Goal: Transaction & Acquisition: Purchase product/service

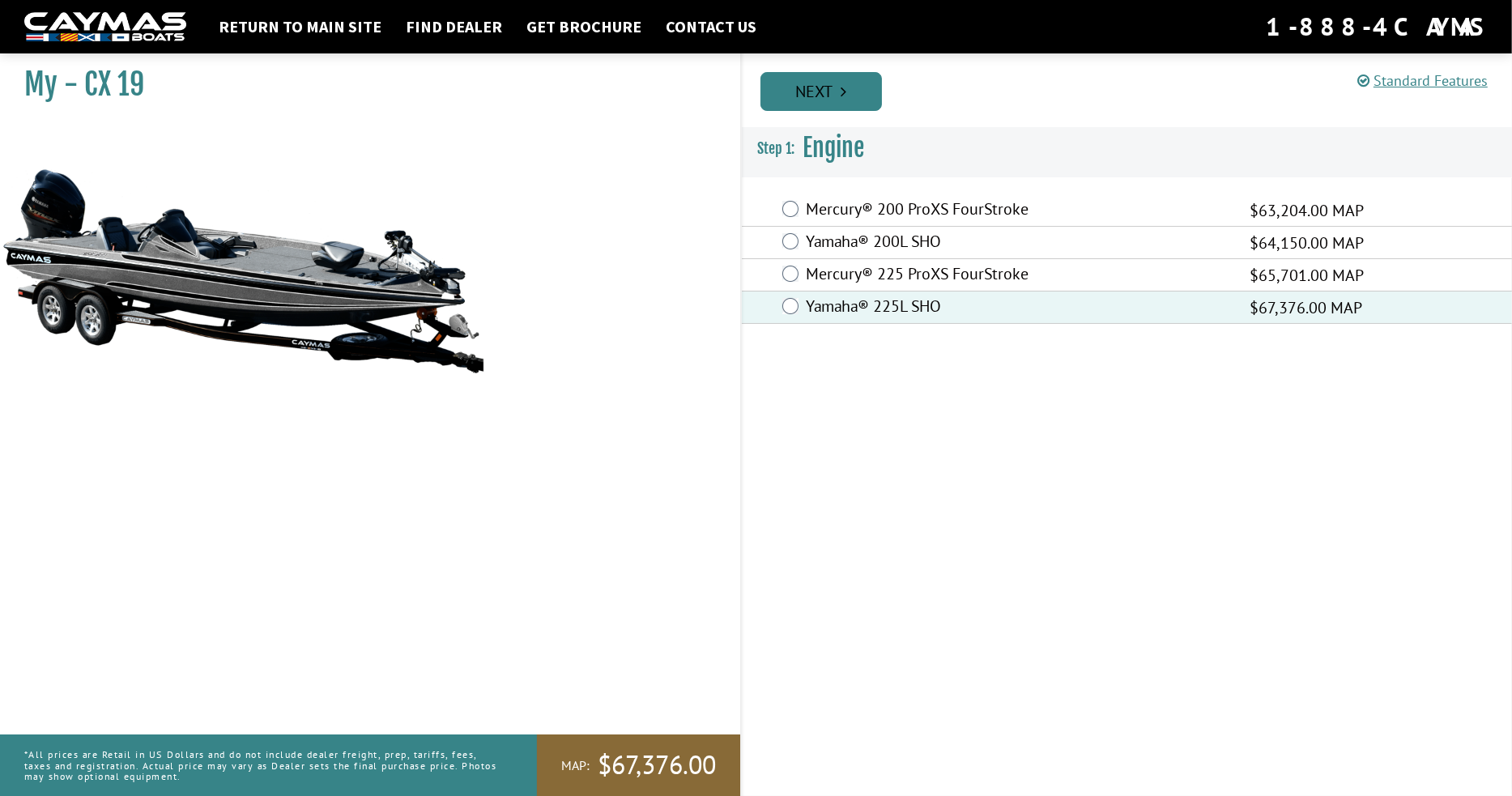
click at [826, 93] on link "Next" at bounding box center [821, 91] width 122 height 39
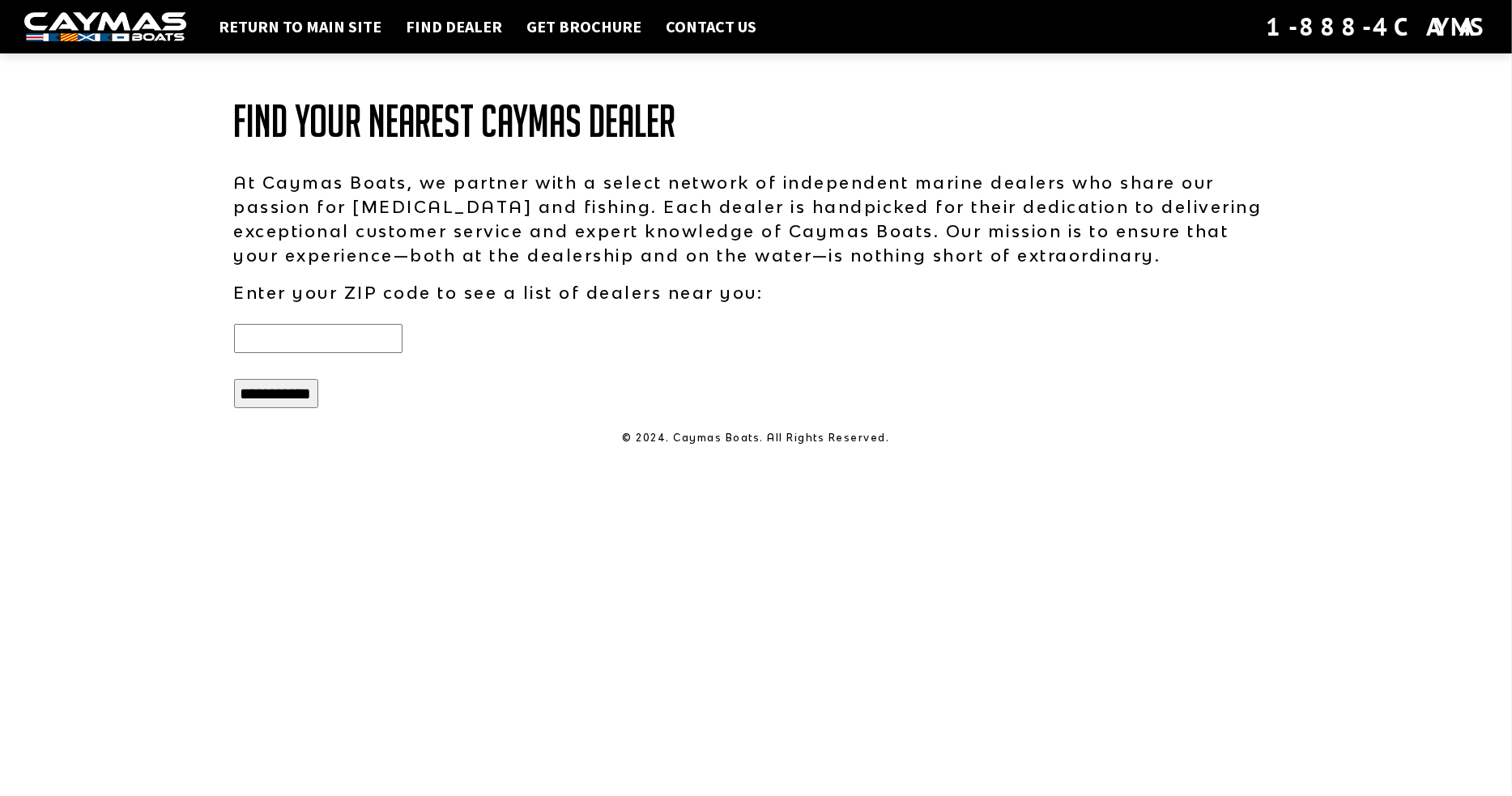
click at [325, 339] on input "text" at bounding box center [317, 338] width 169 height 29
type input "*****"
click at [234, 379] on input "**********" at bounding box center [275, 393] width 84 height 29
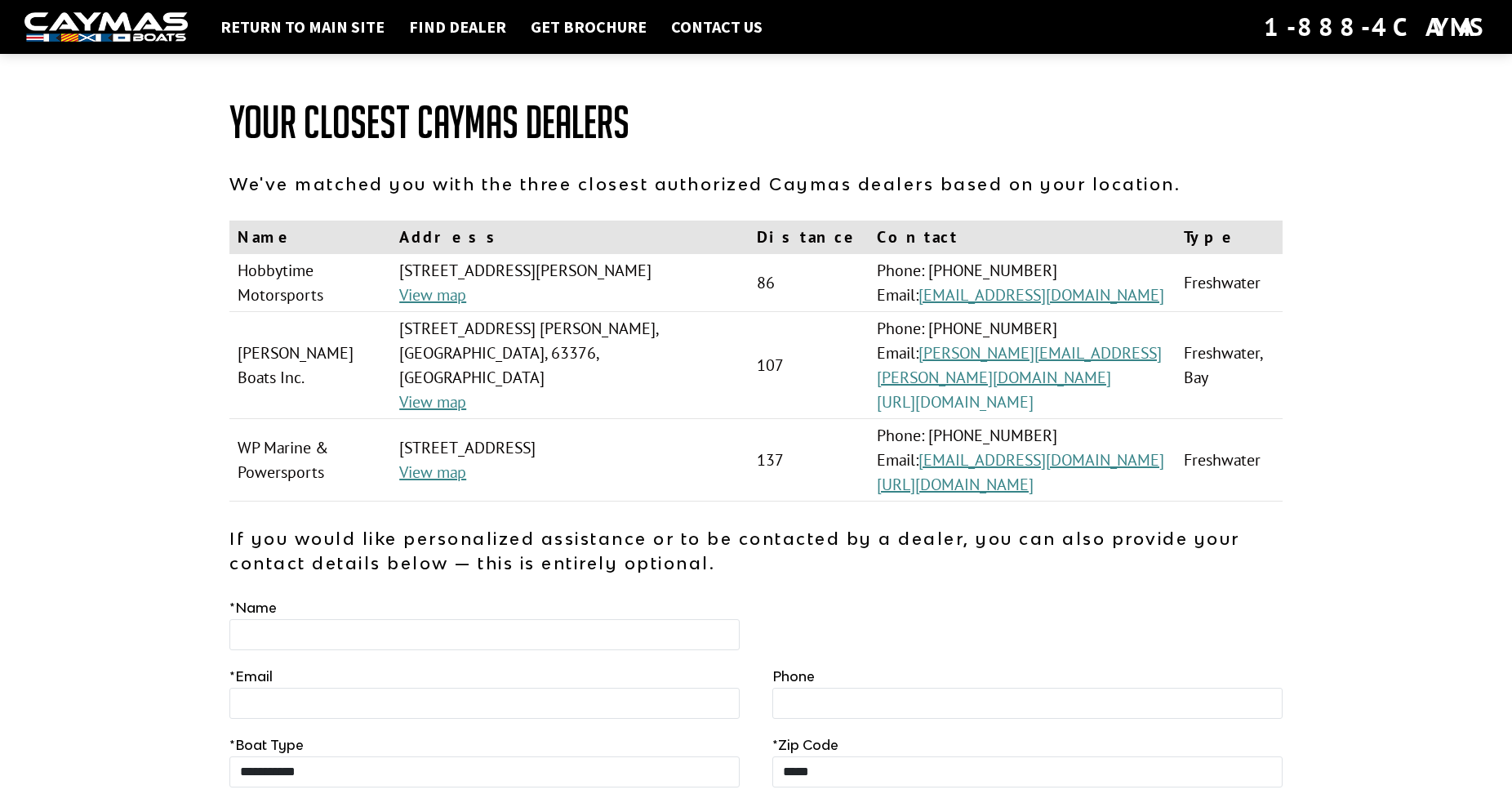
click at [919, 392] on link "[URL][DOMAIN_NAME]" at bounding box center [954, 402] width 157 height 21
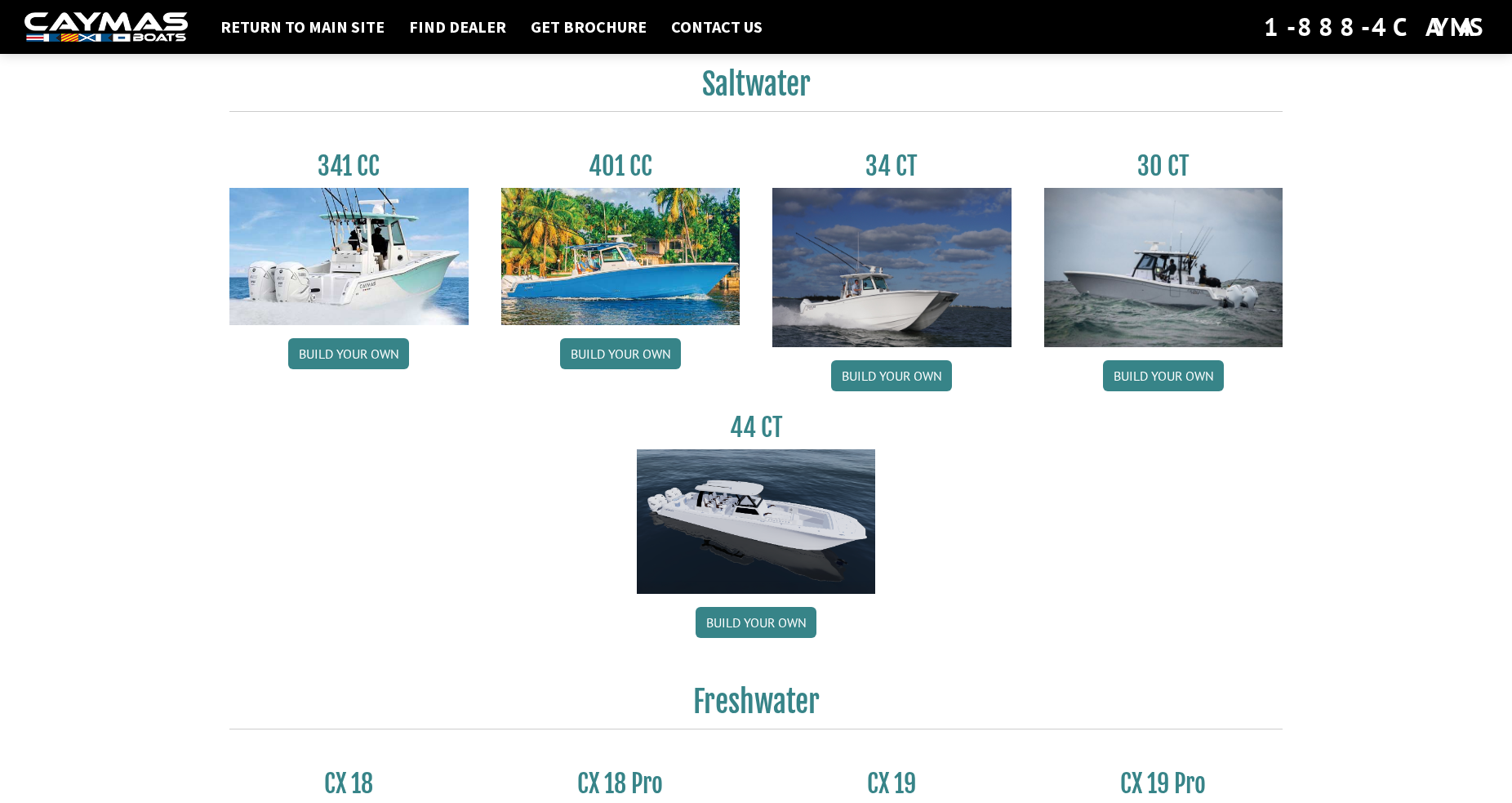
scroll to position [817, 0]
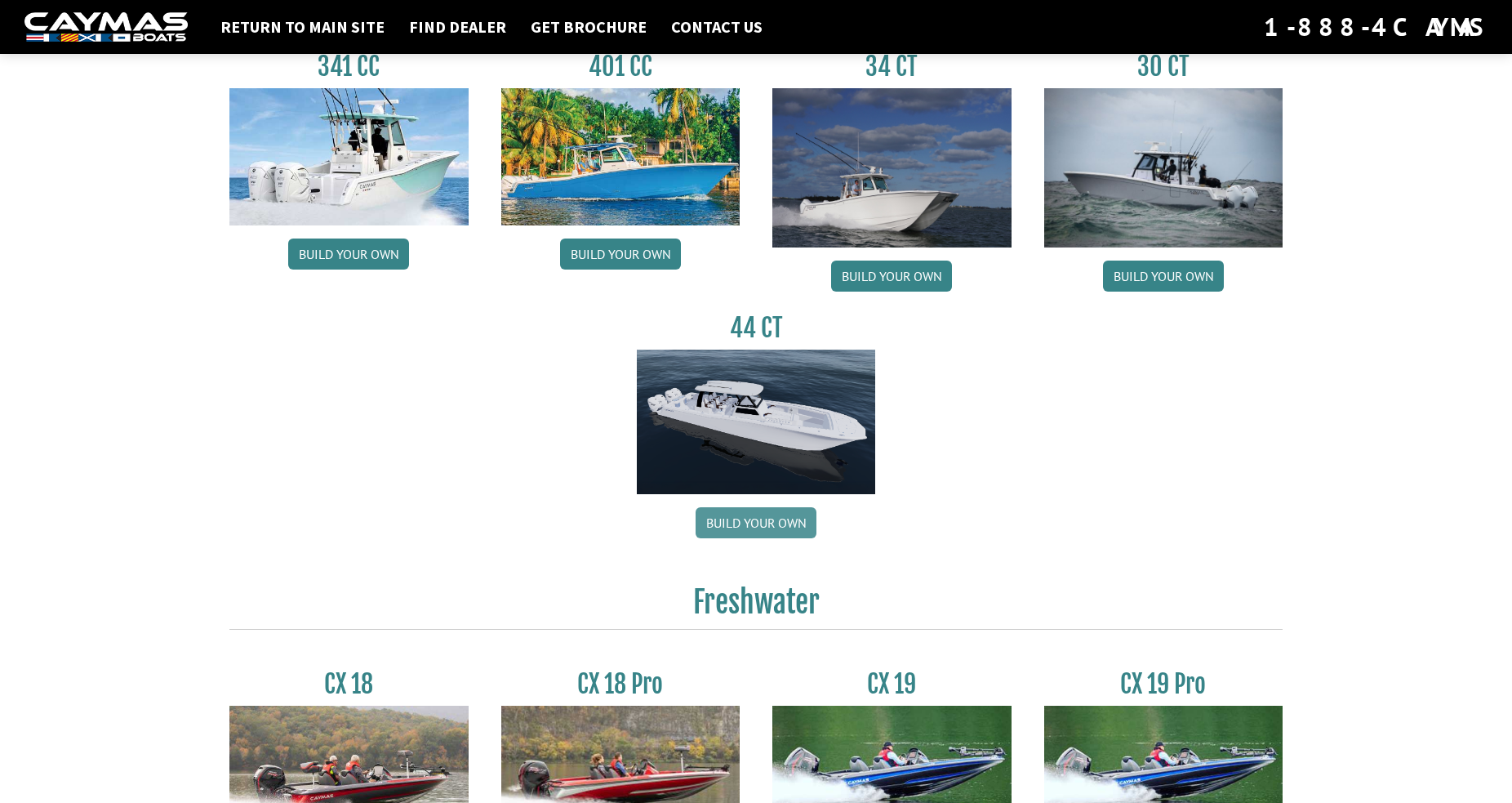
click at [767, 526] on link "Build your own" at bounding box center [755, 523] width 121 height 31
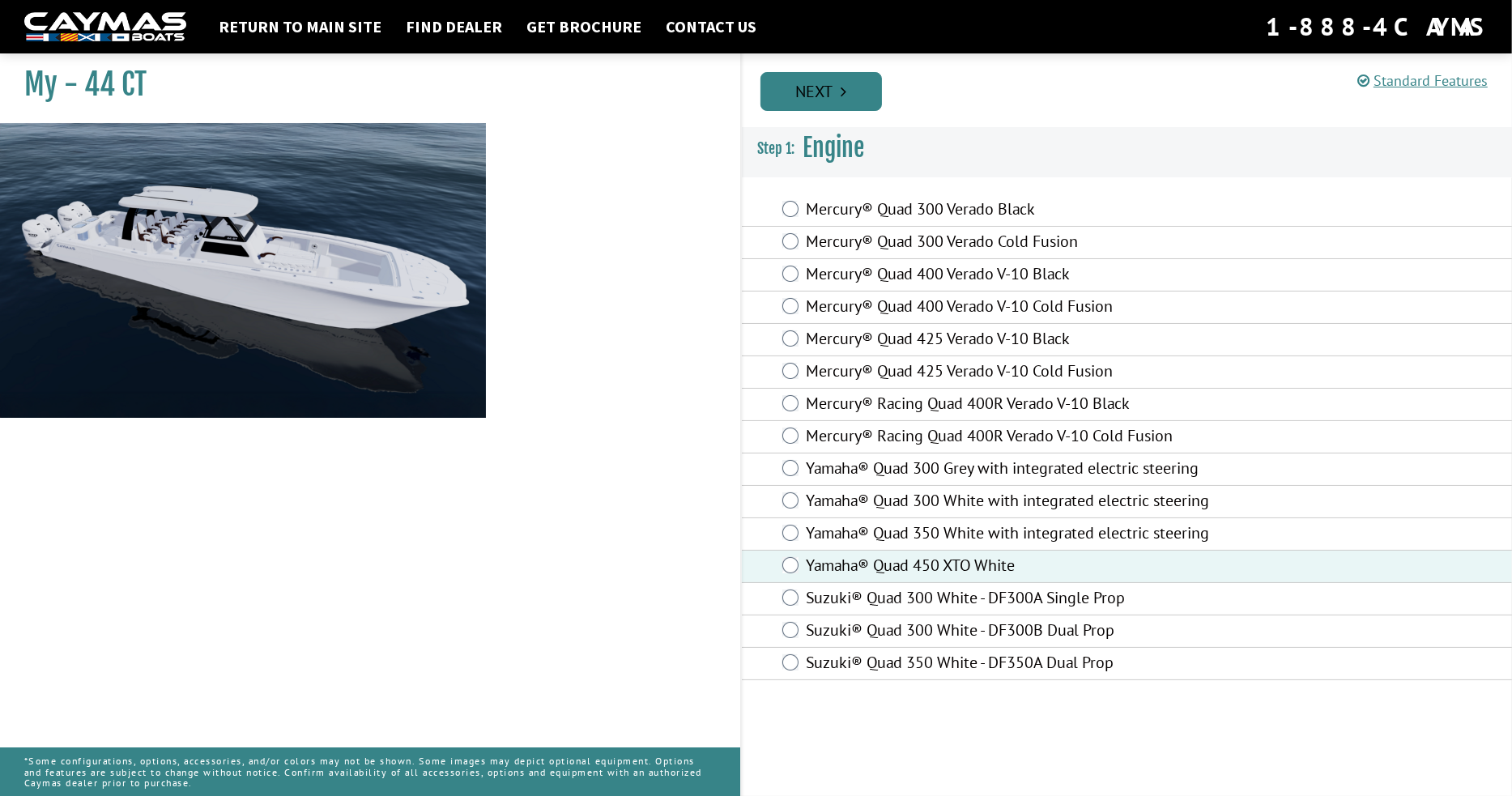
click at [820, 100] on link "Next" at bounding box center [821, 91] width 122 height 39
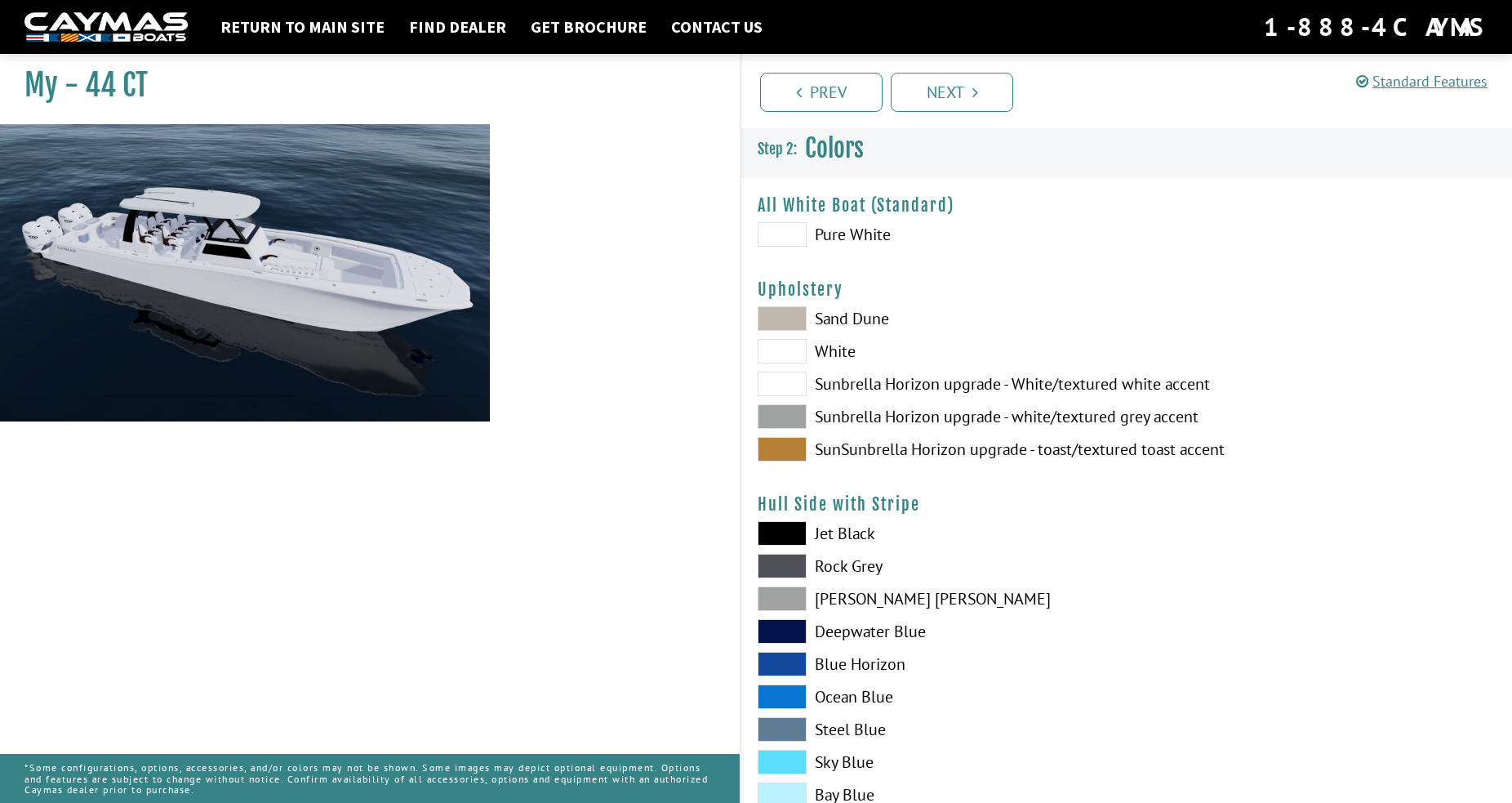
click at [782, 449] on span at bounding box center [783, 449] width 49 height 25
click at [772, 633] on span at bounding box center [783, 632] width 49 height 25
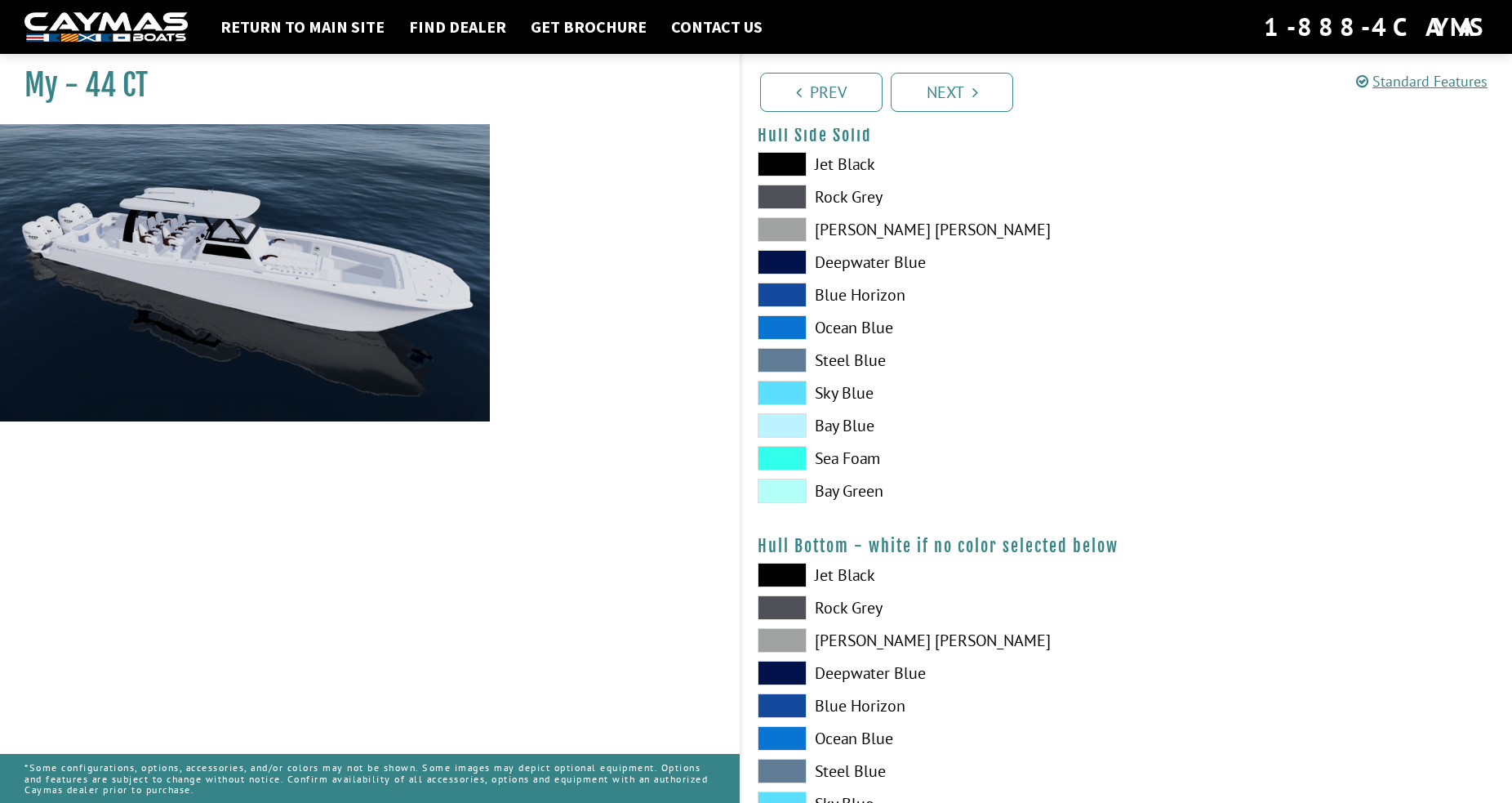
scroll to position [981, 0]
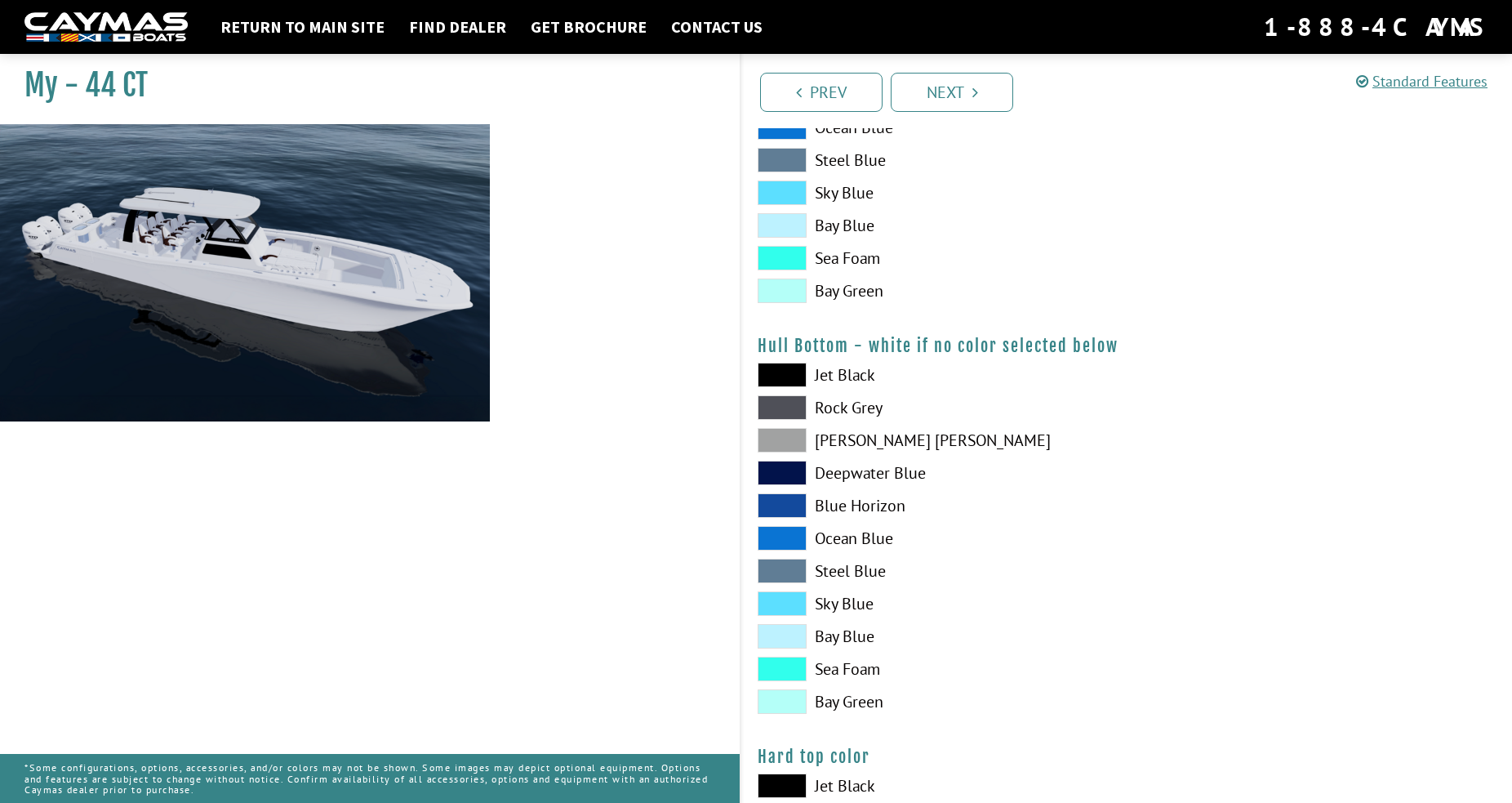
click at [783, 370] on span at bounding box center [783, 375] width 49 height 25
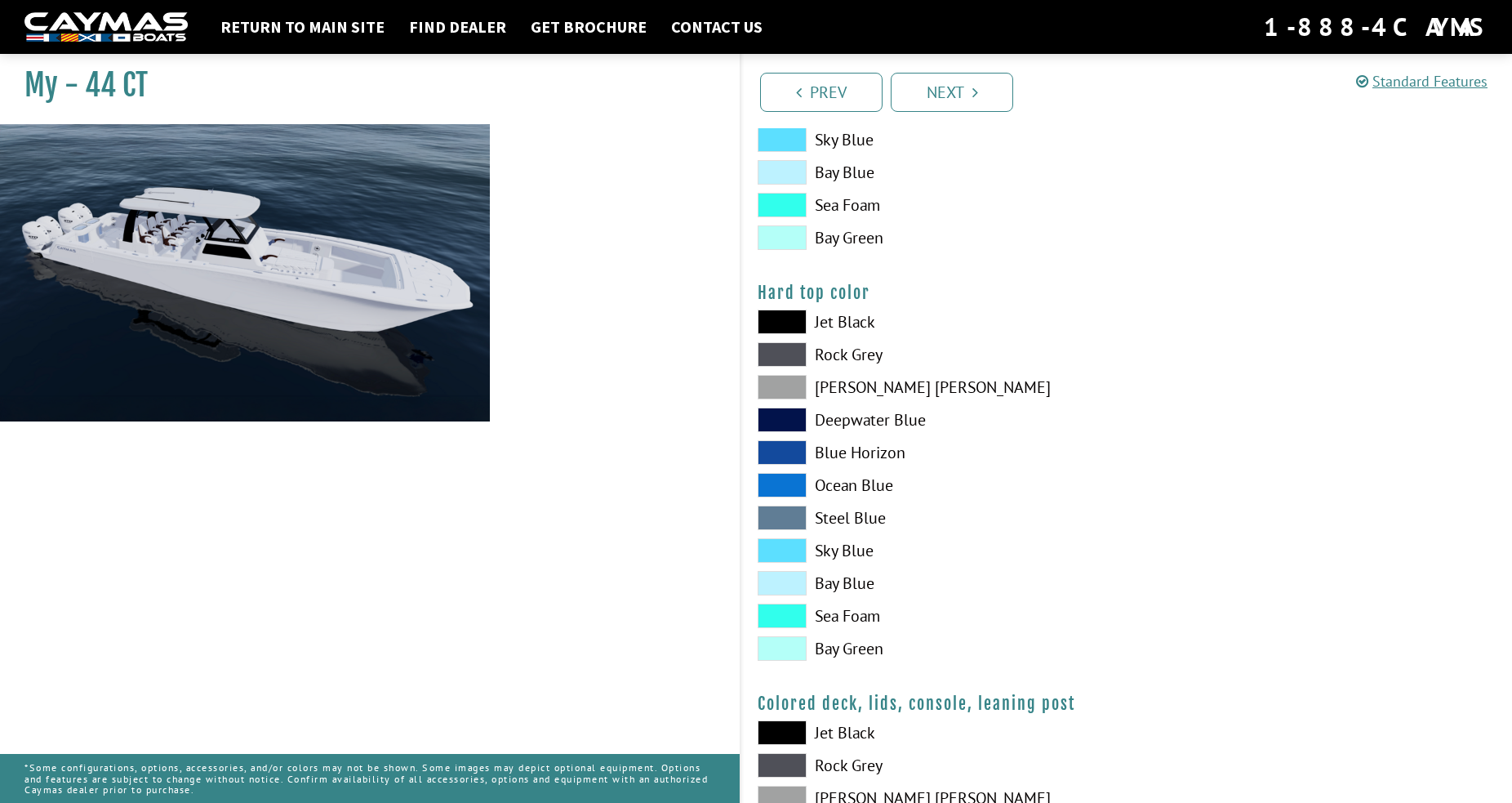
scroll to position [1470, 0]
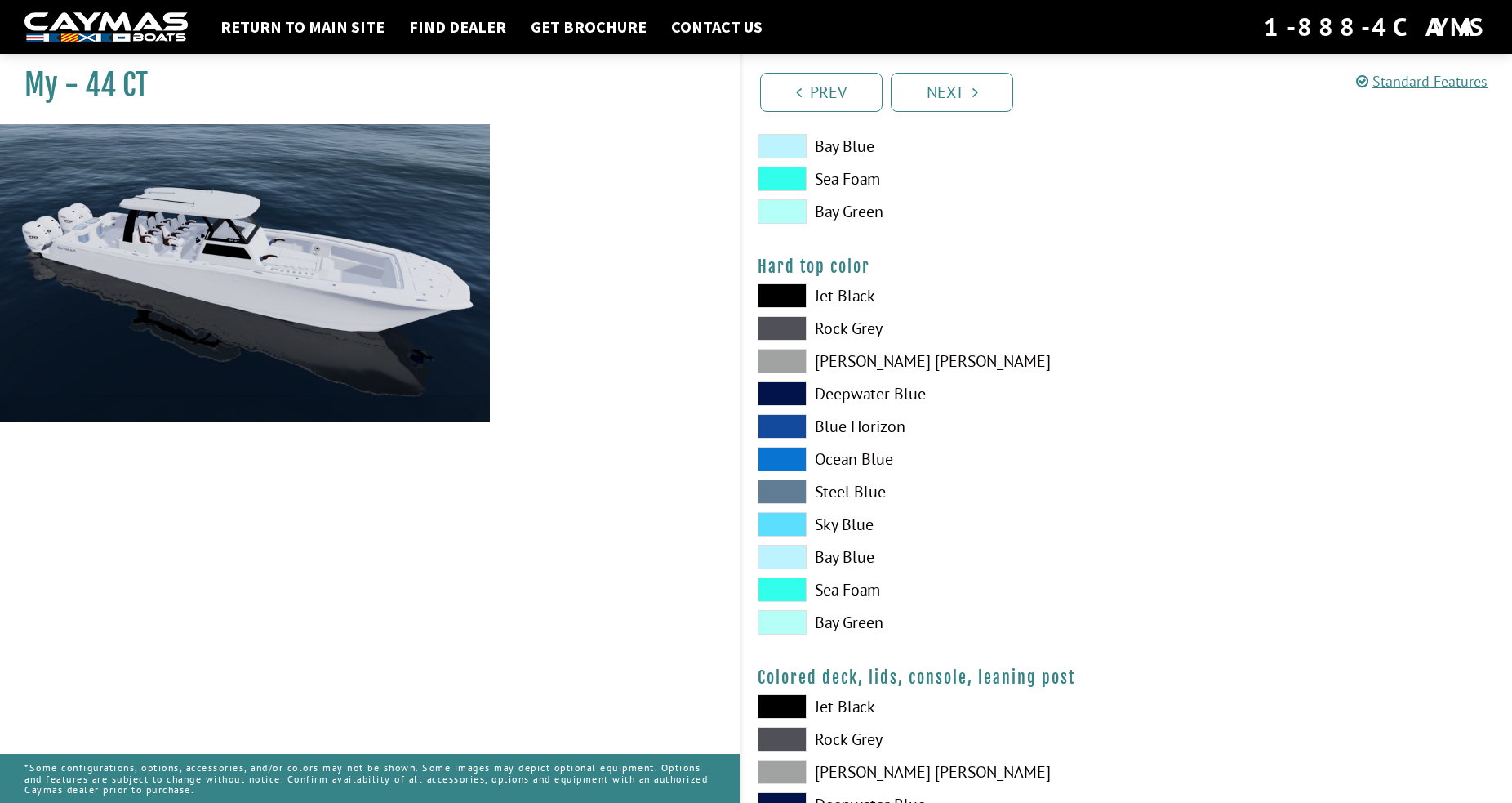
click at [793, 386] on span at bounding box center [783, 393] width 49 height 25
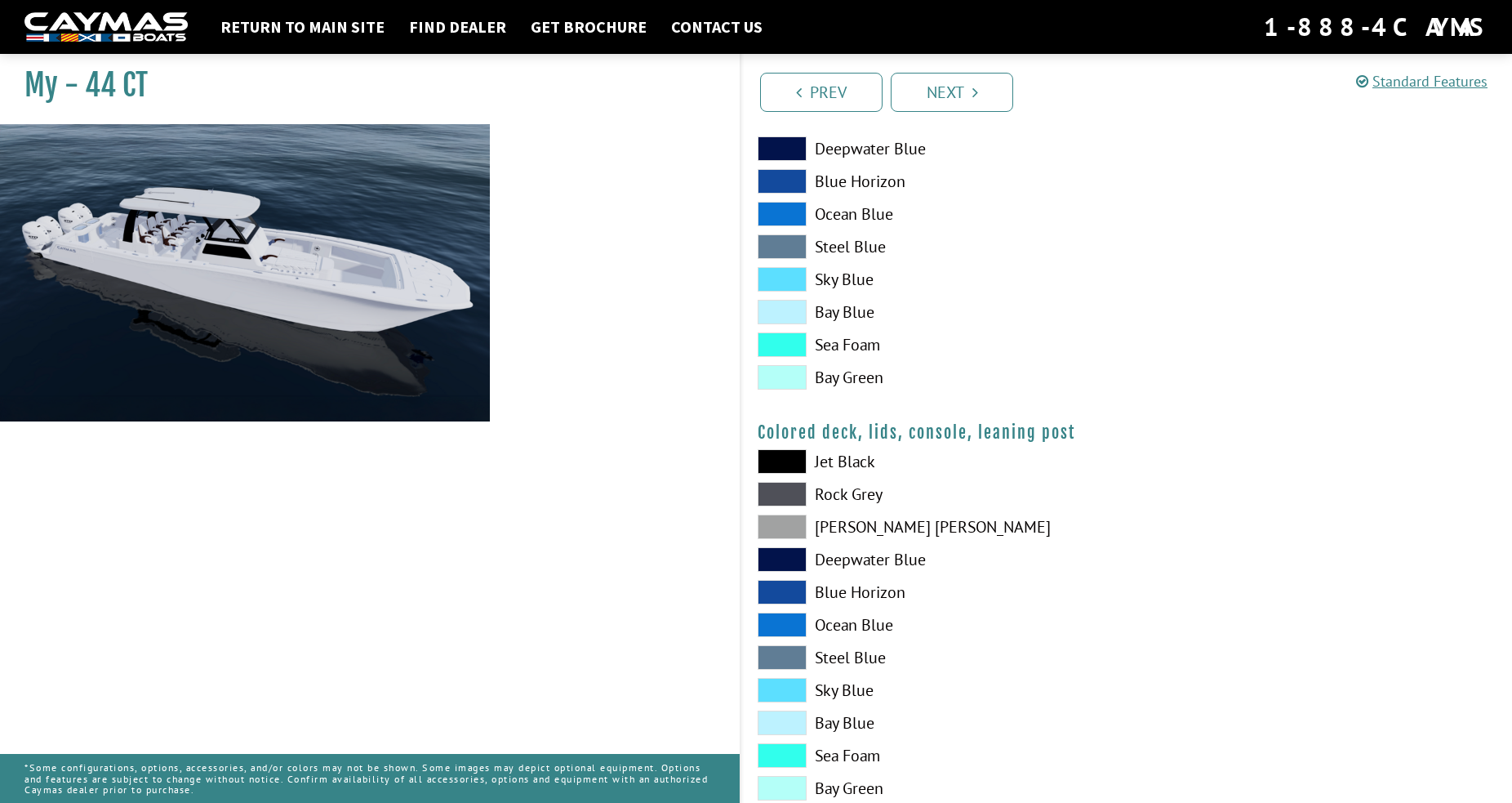
scroll to position [1759, 0]
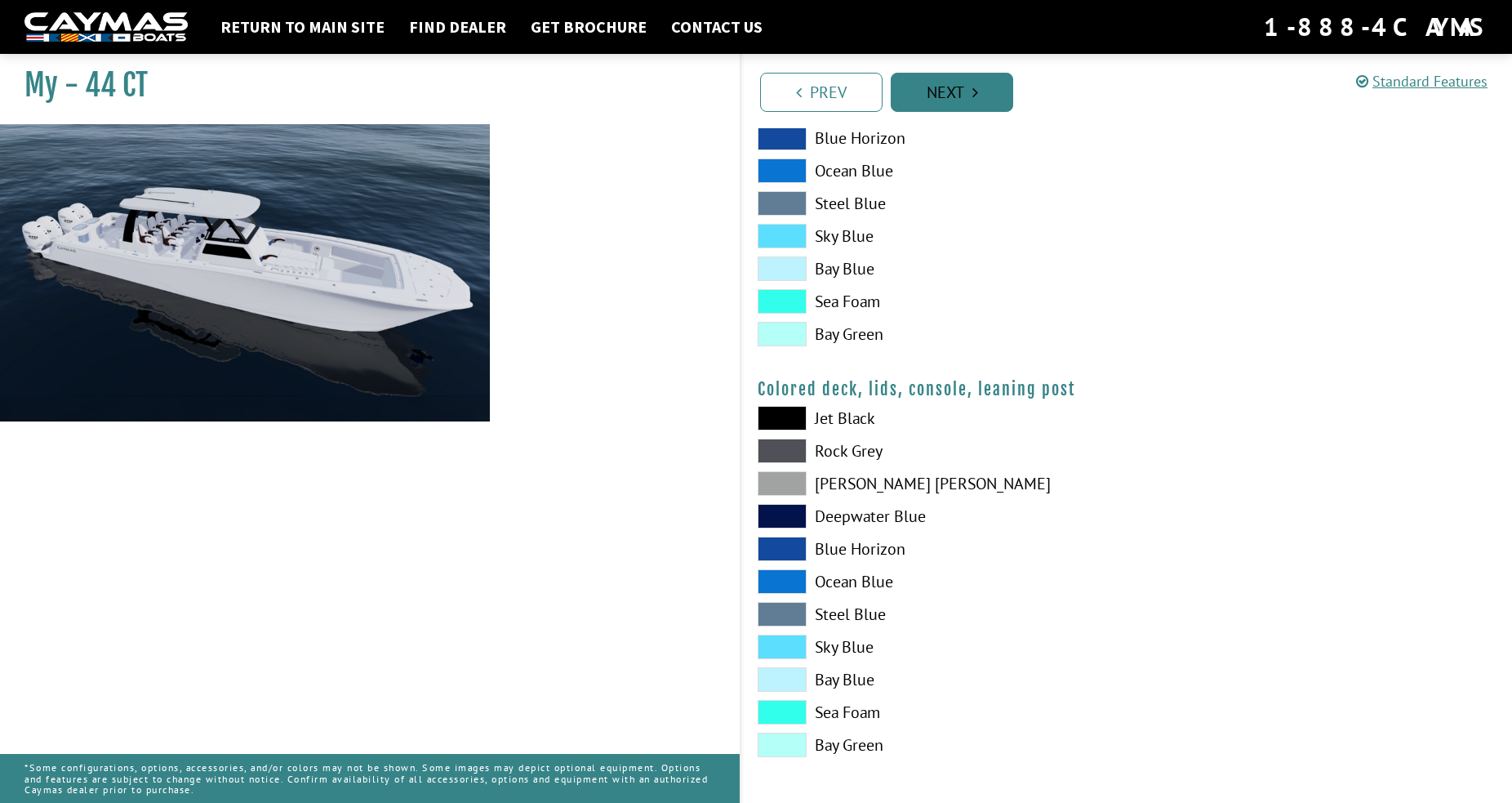
click at [963, 100] on link "Next" at bounding box center [952, 92] width 123 height 39
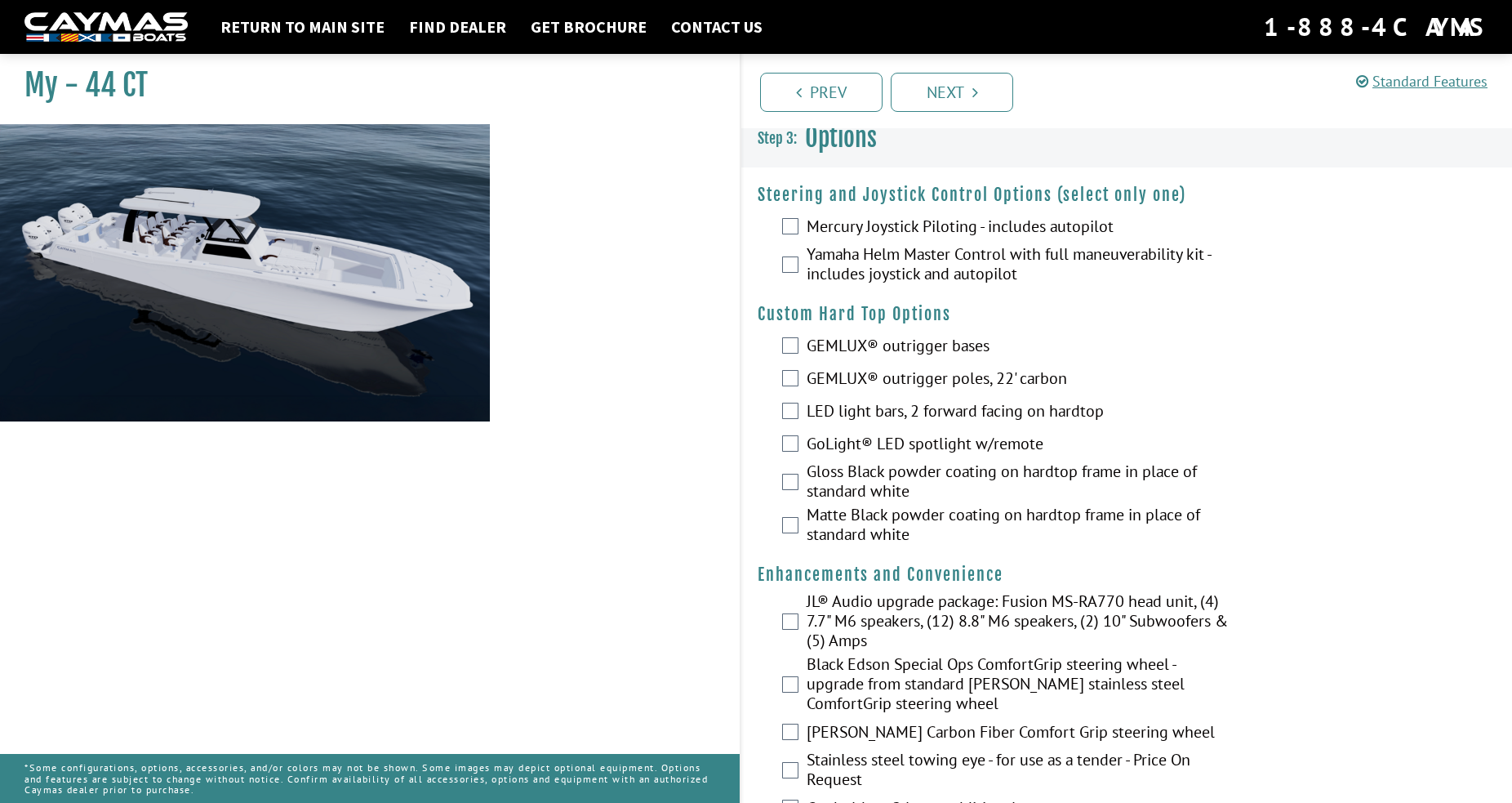
scroll to position [0, 0]
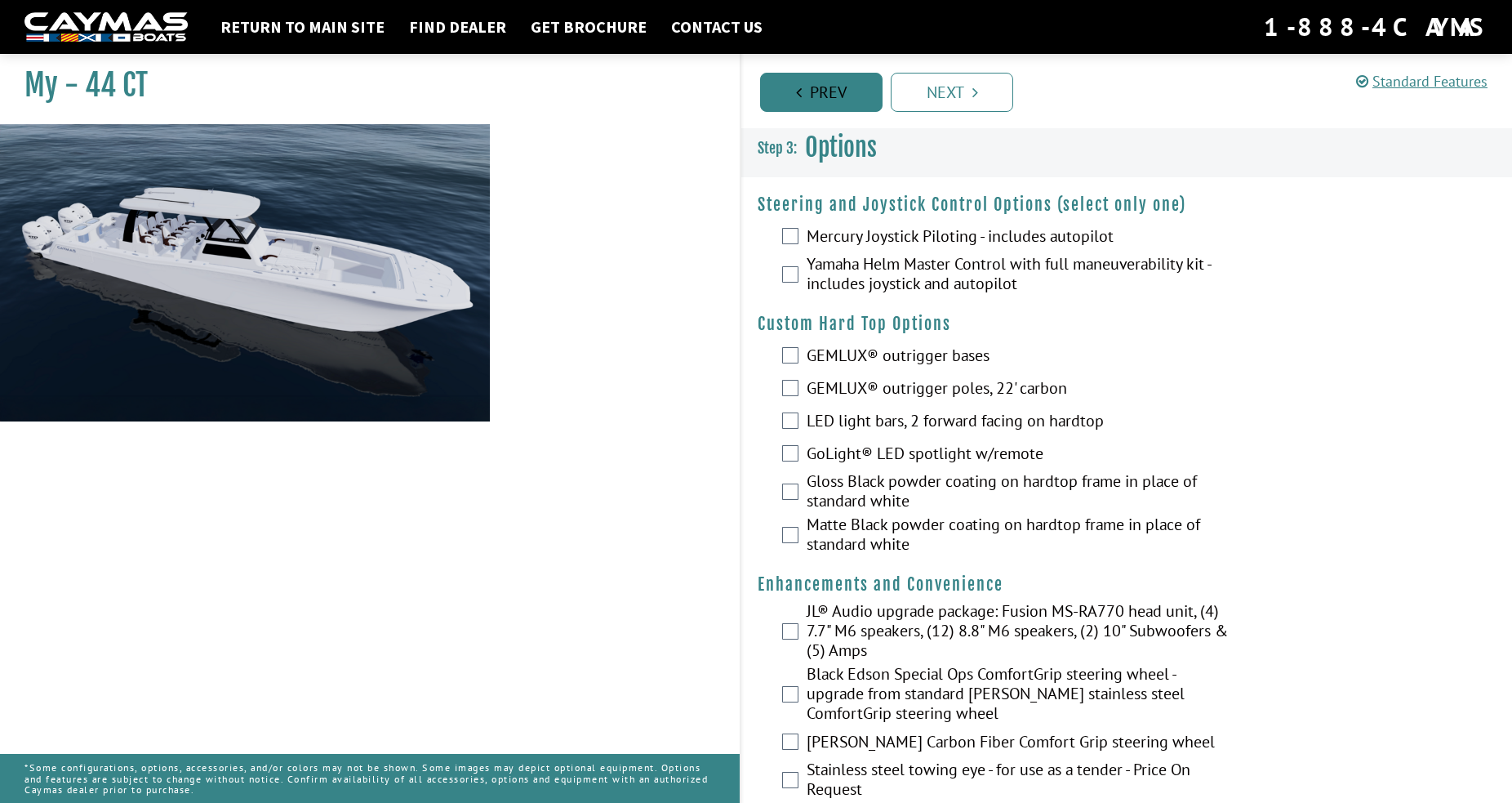
click at [803, 86] on link "Prev" at bounding box center [821, 92] width 123 height 39
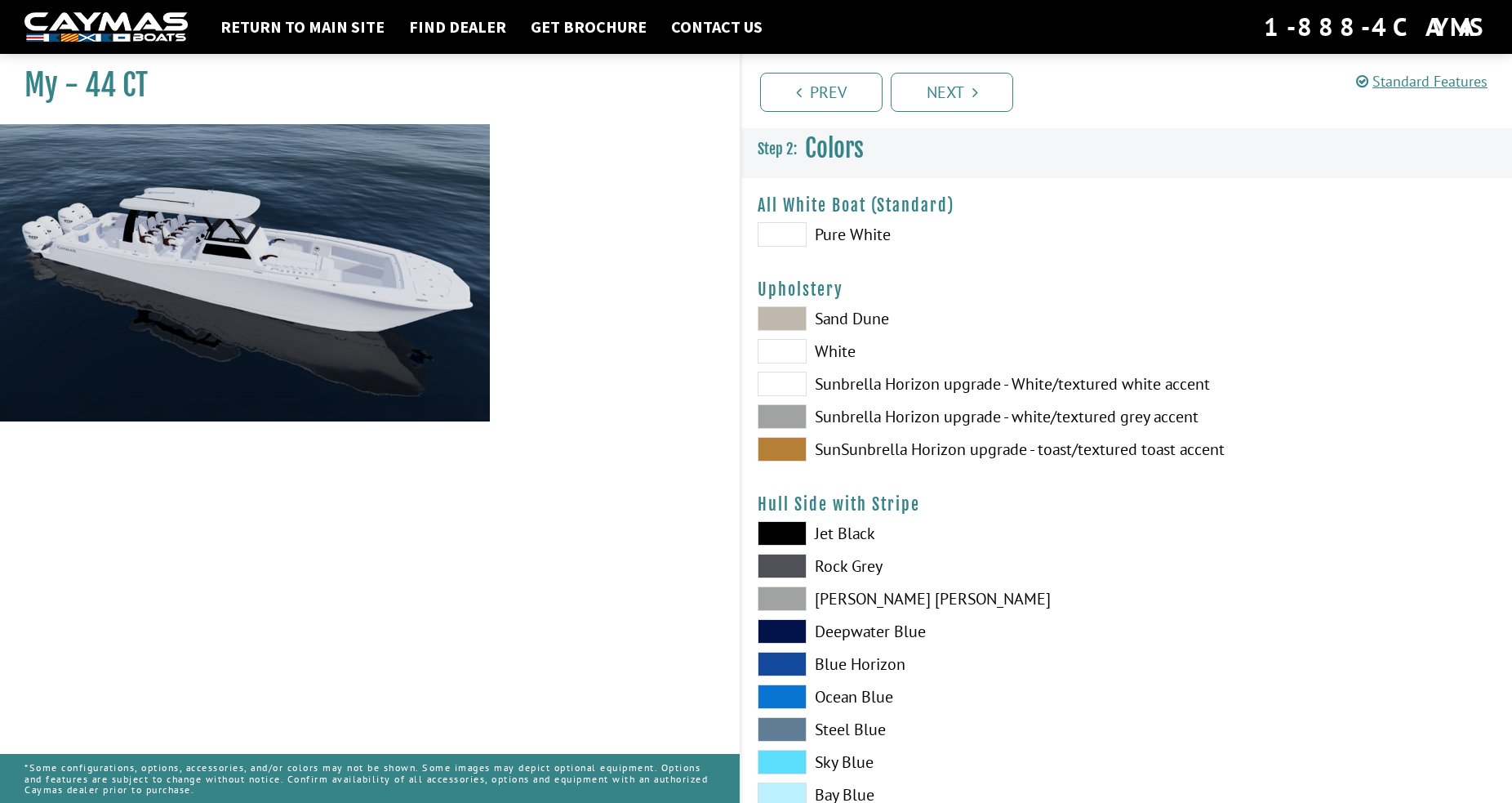
click at [775, 226] on span at bounding box center [783, 235] width 49 height 25
click at [413, 265] on img at bounding box center [245, 370] width 490 height 490
click at [776, 316] on span at bounding box center [783, 318] width 49 height 25
click at [779, 349] on span at bounding box center [783, 352] width 49 height 25
click at [781, 378] on span at bounding box center [783, 384] width 49 height 25
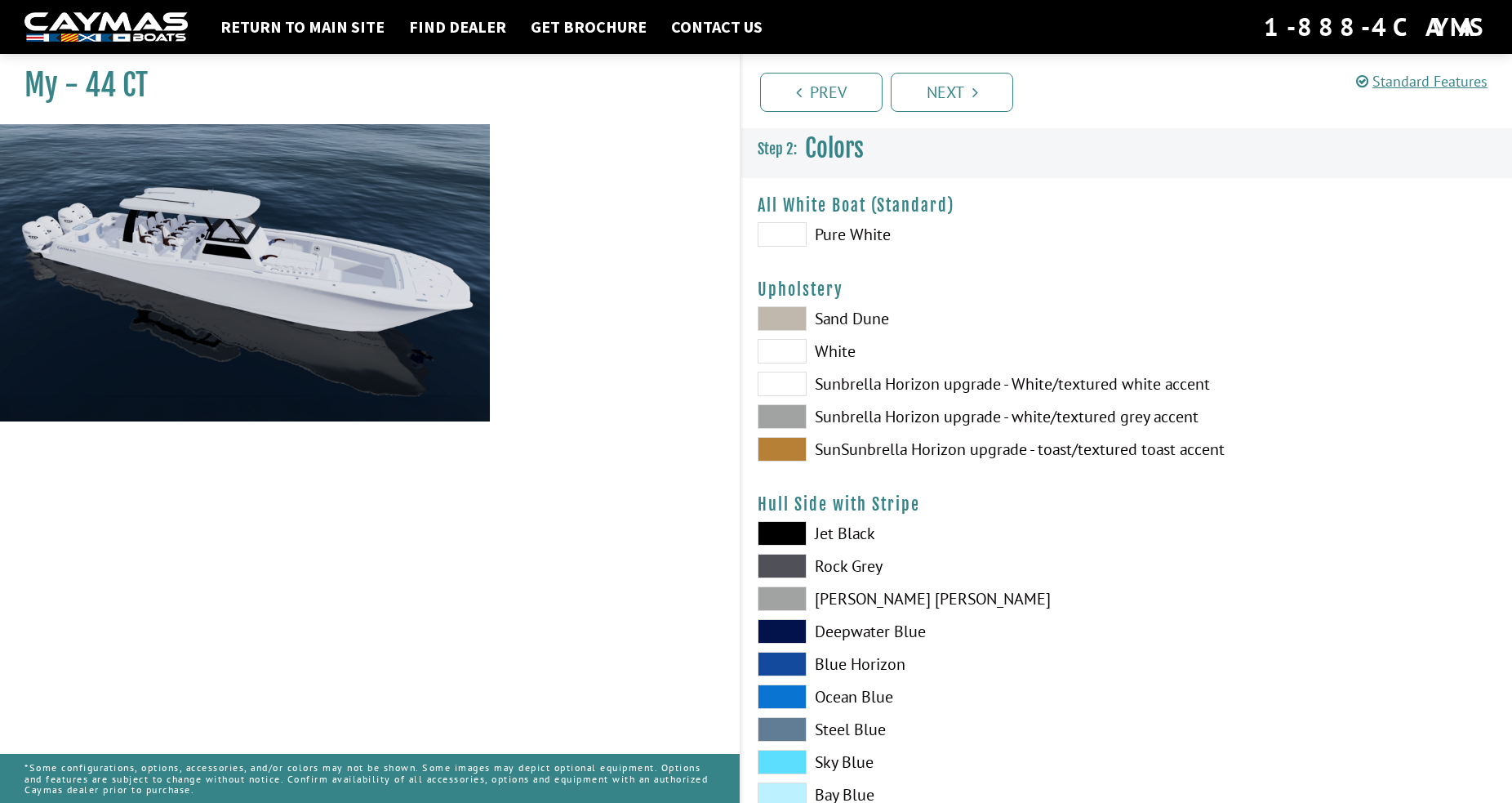
click at [783, 413] on span at bounding box center [783, 417] width 49 height 25
click at [782, 447] on span at bounding box center [783, 449] width 49 height 25
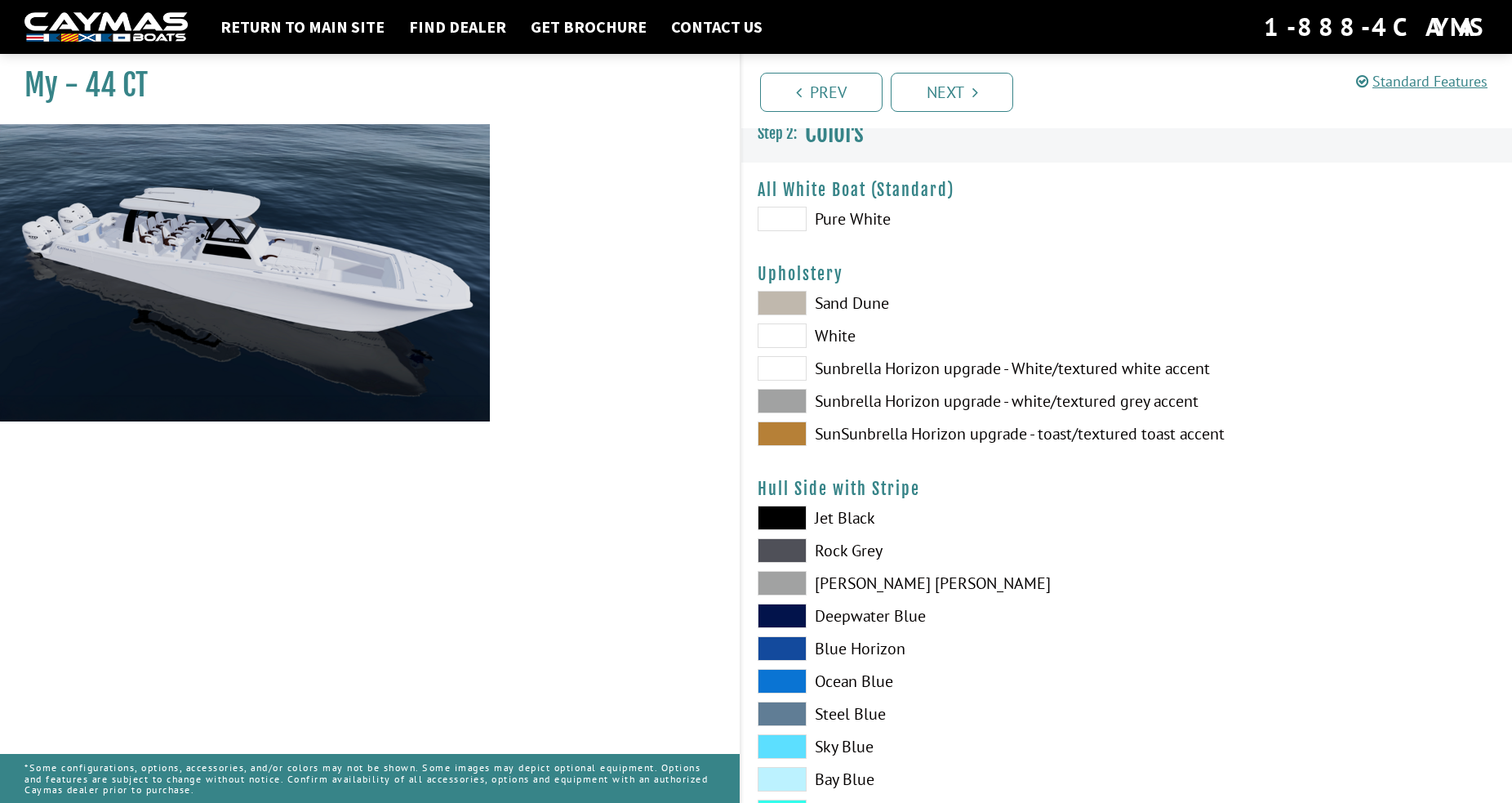
scroll to position [163, 0]
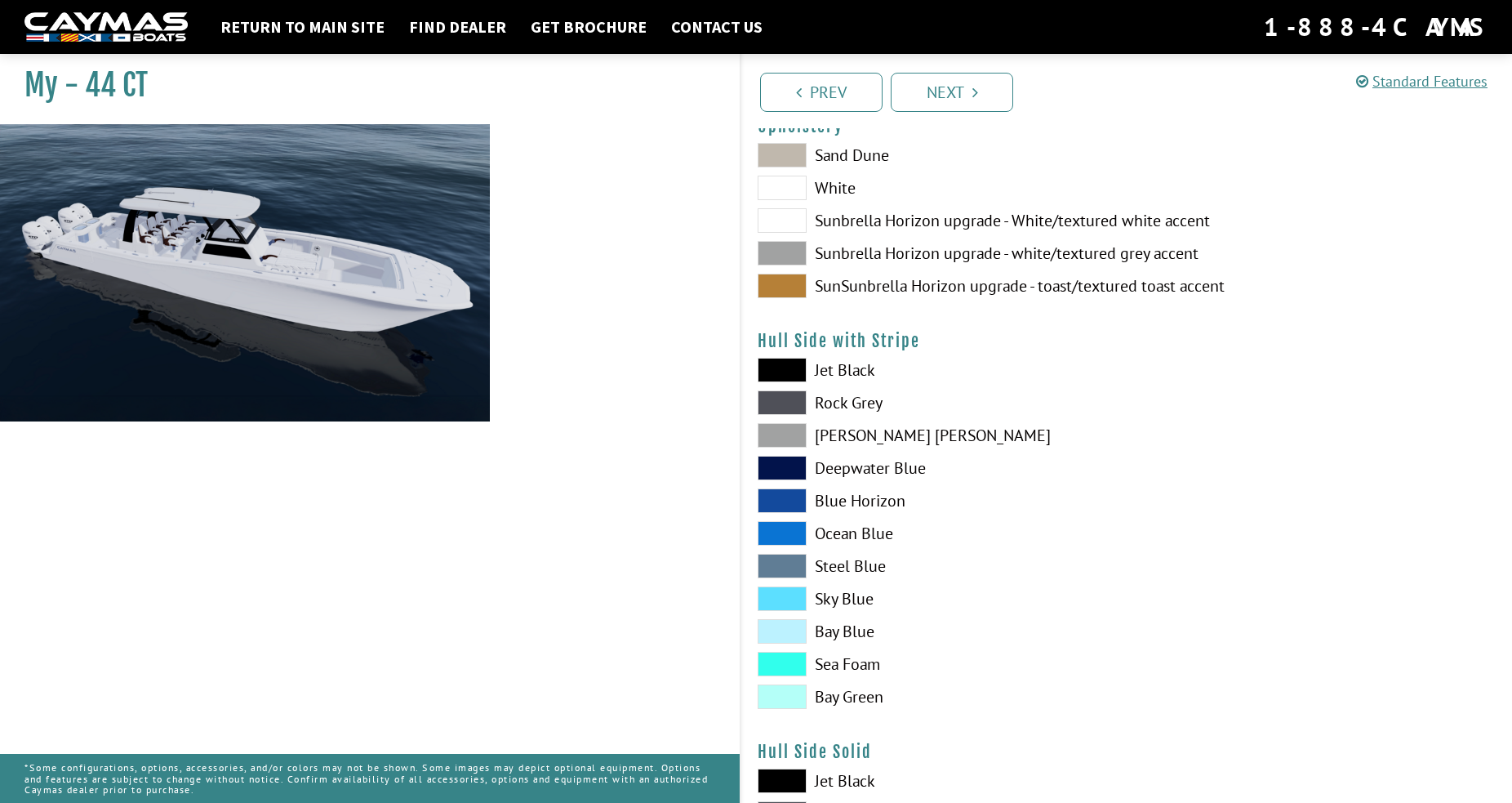
click at [785, 469] on span at bounding box center [783, 468] width 49 height 25
click at [782, 467] on span at bounding box center [783, 468] width 49 height 25
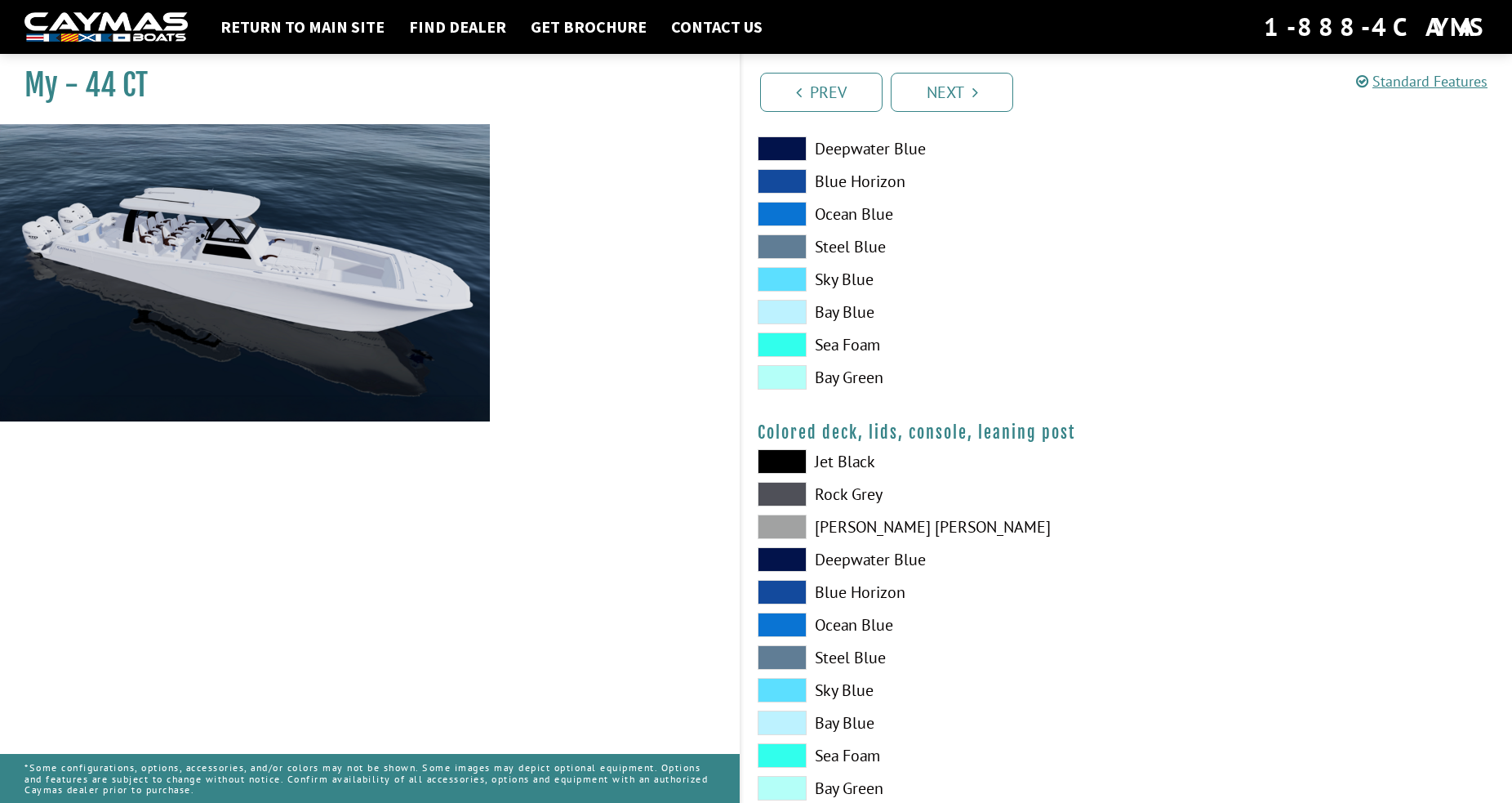
scroll to position [1759, 0]
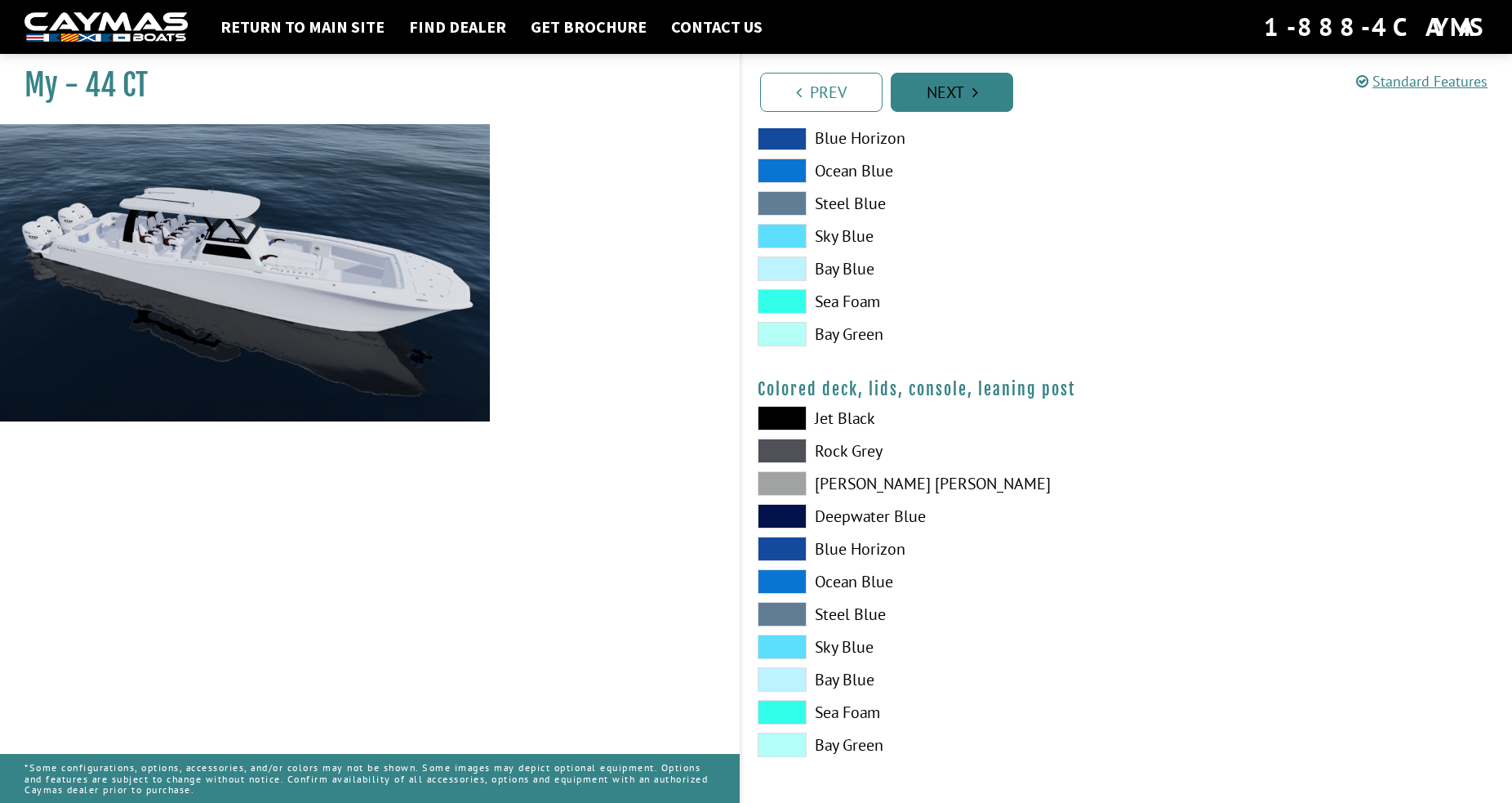
click at [956, 90] on link "Next" at bounding box center [952, 92] width 123 height 39
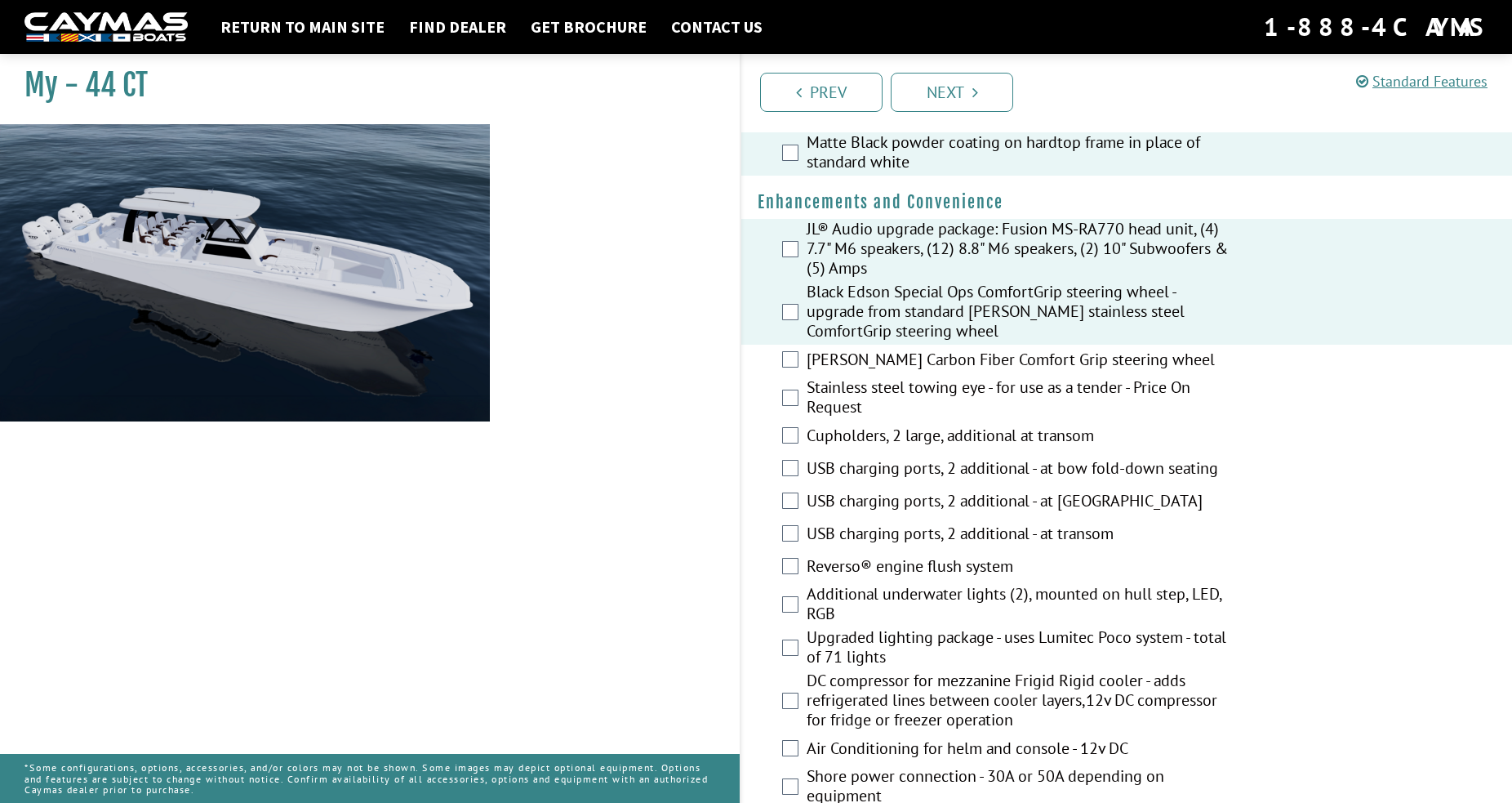
scroll to position [409, 0]
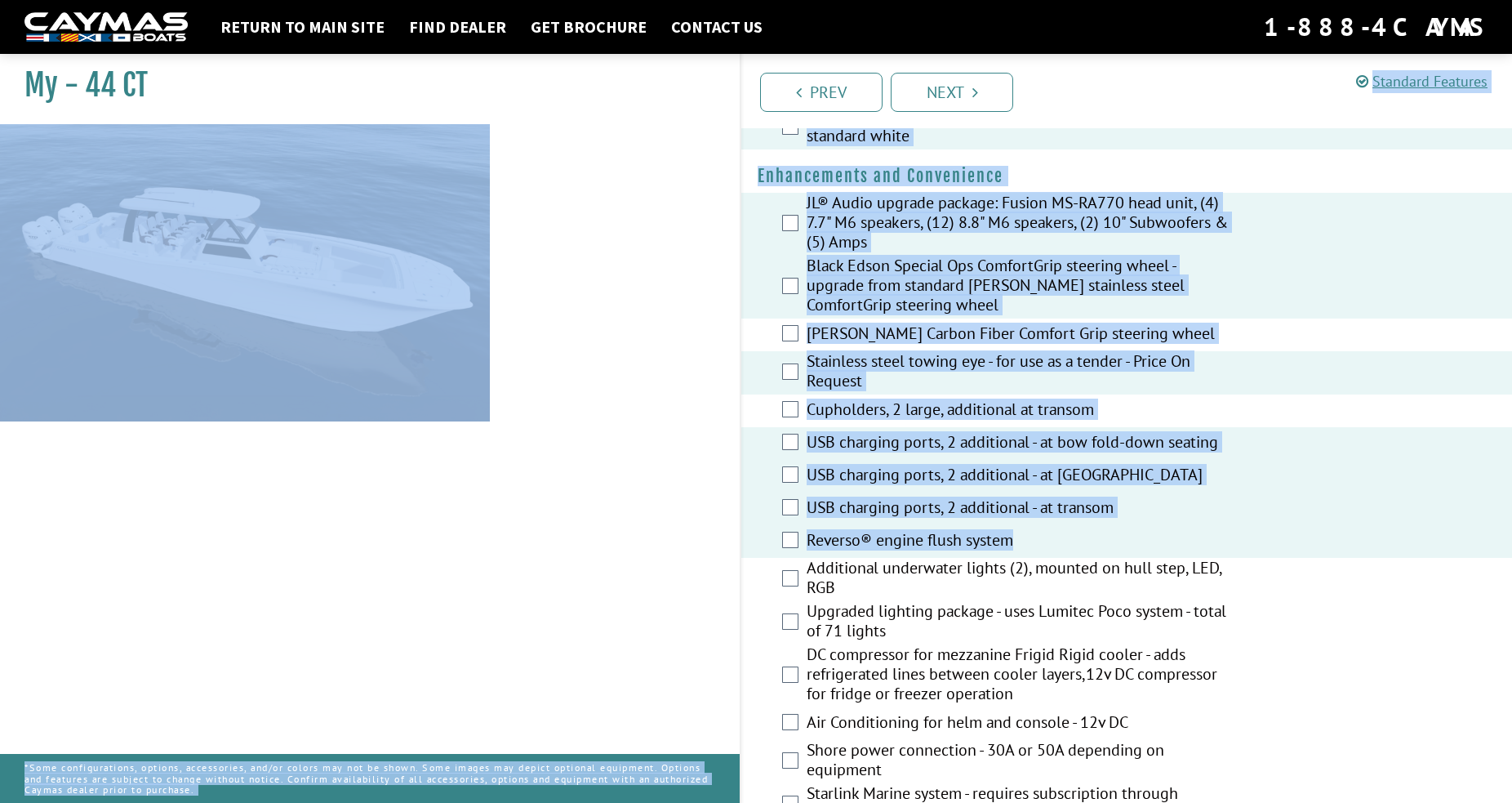
drag, startPoint x: 1038, startPoint y: 720, endPoint x: 740, endPoint y: 588, distance: 325.9
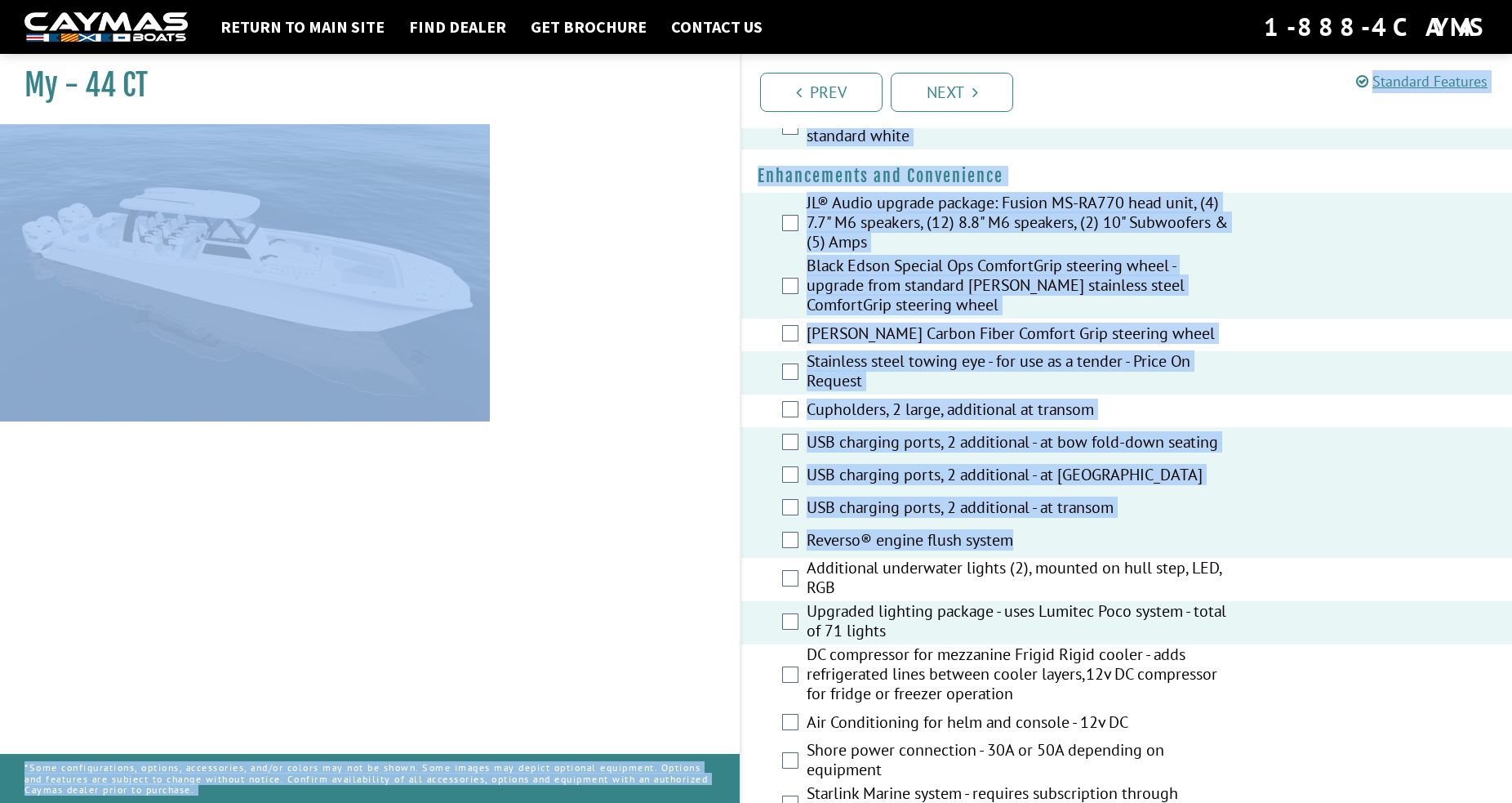
click at [658, 537] on div "My - 44 CT" at bounding box center [362, 448] width 756 height 803
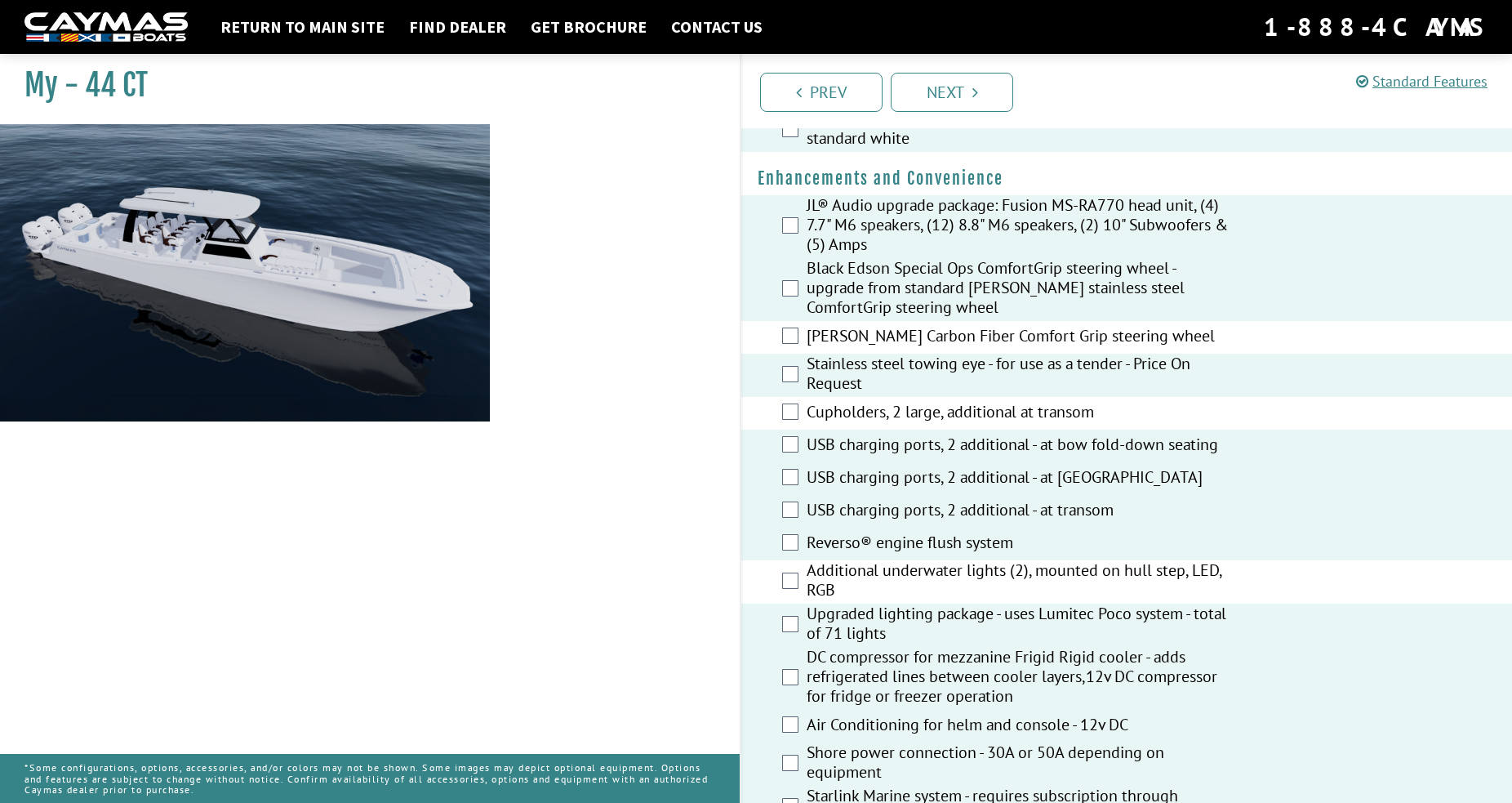
scroll to position [0, 0]
